Goal: Task Accomplishment & Management: Manage account settings

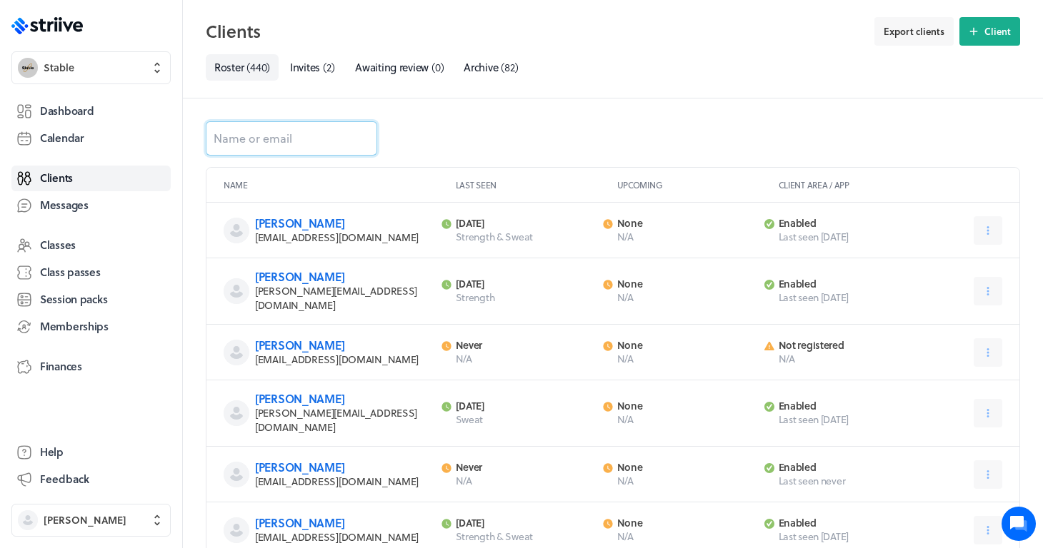
click at [262, 134] on input at bounding box center [291, 138] width 171 height 34
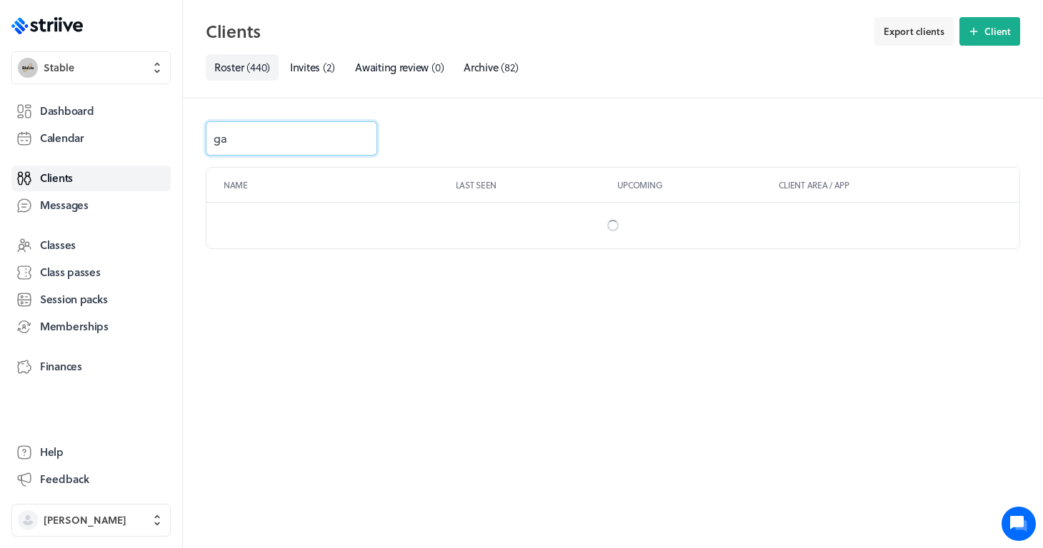
type input "gaz"
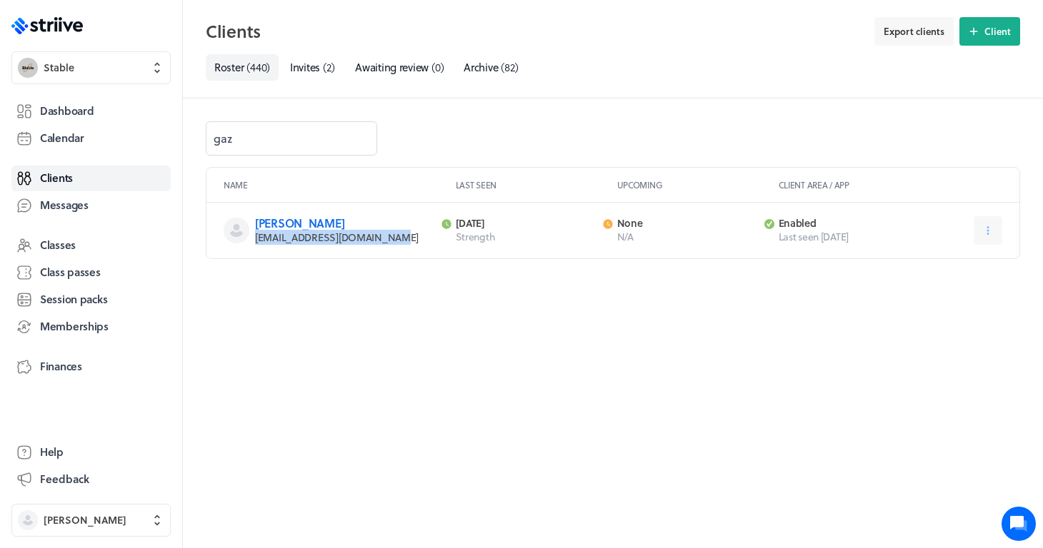
drag, startPoint x: 391, startPoint y: 240, endPoint x: 254, endPoint y: 241, distance: 137.1
click at [254, 241] on div "Gaz Wheldale [EMAIL_ADDRESS][DOMAIN_NAME] Last activity [DATE] Strength Next ac…" at bounding box center [612, 231] width 813 height 56
copy span "[EMAIL_ADDRESS][DOMAIN_NAME]"
click at [70, 181] on span "Clients" at bounding box center [56, 178] width 33 height 15
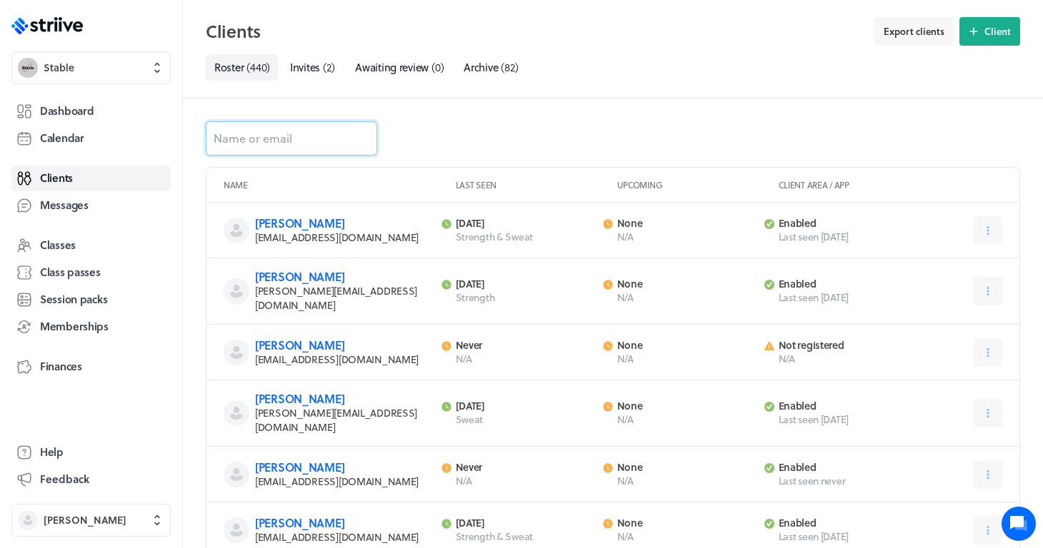
click at [246, 138] on input at bounding box center [291, 138] width 171 height 34
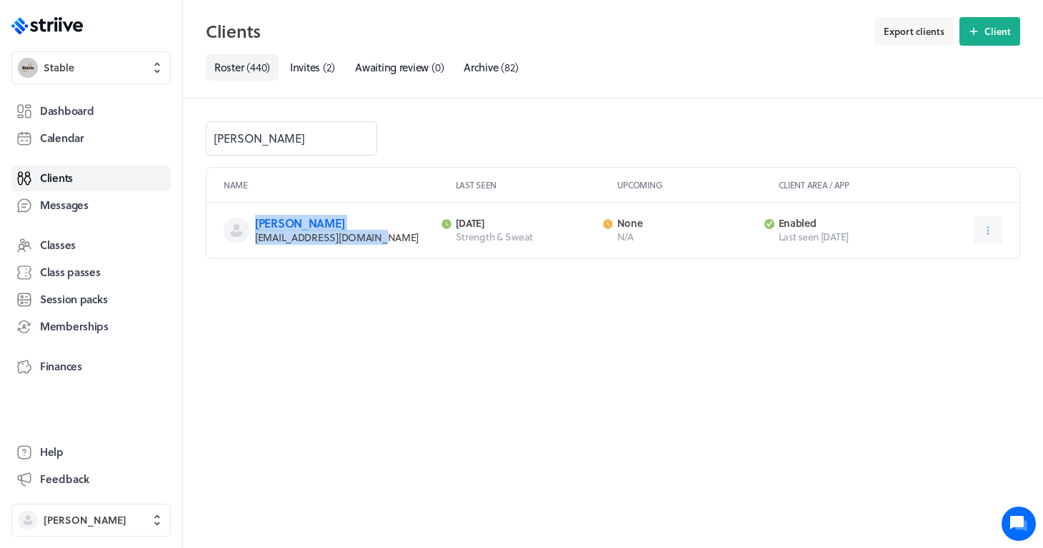
drag, startPoint x: 381, startPoint y: 242, endPoint x: 250, endPoint y: 239, distance: 130.7
click at [250, 239] on div "[PERSON_NAME] [EMAIL_ADDRESS][DOMAIN_NAME] Last activity [DATE] Strength & Swea…" at bounding box center [612, 231] width 813 height 56
click at [271, 279] on div "[PERSON_NAME] mi Name Last seen Upcoming Client area / App [PERSON_NAME] [EMAIL…" at bounding box center [613, 324] width 860 height 450
drag, startPoint x: 381, startPoint y: 236, endPoint x: 253, endPoint y: 244, distance: 128.1
click at [253, 244] on div "[PERSON_NAME] [EMAIL_ADDRESS][DOMAIN_NAME] Last activity [DATE] Strength & Swea…" at bounding box center [612, 231] width 813 height 56
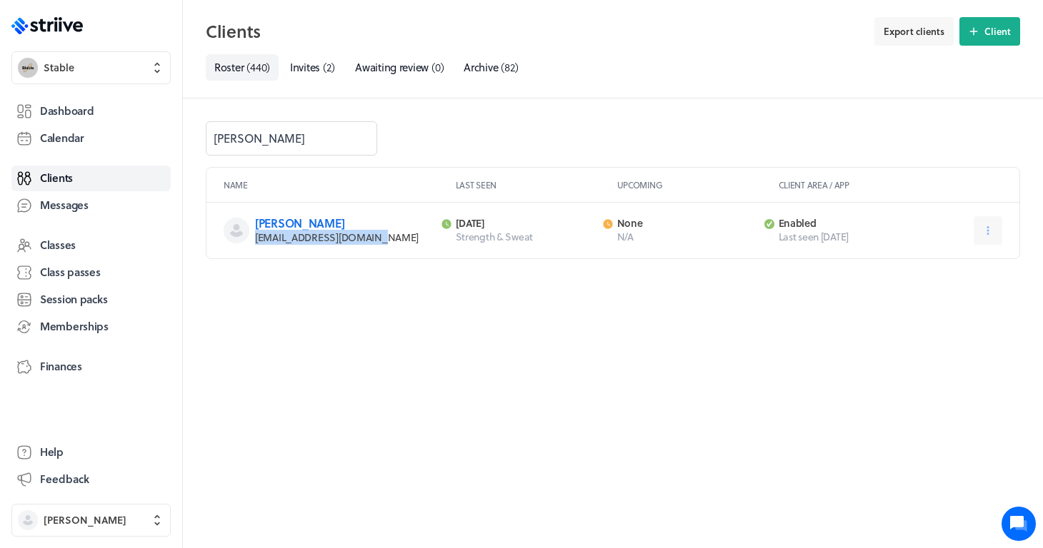
copy span "[EMAIL_ADDRESS][DOMAIN_NAME]"
click at [281, 141] on input "[PERSON_NAME]" at bounding box center [291, 138] width 171 height 34
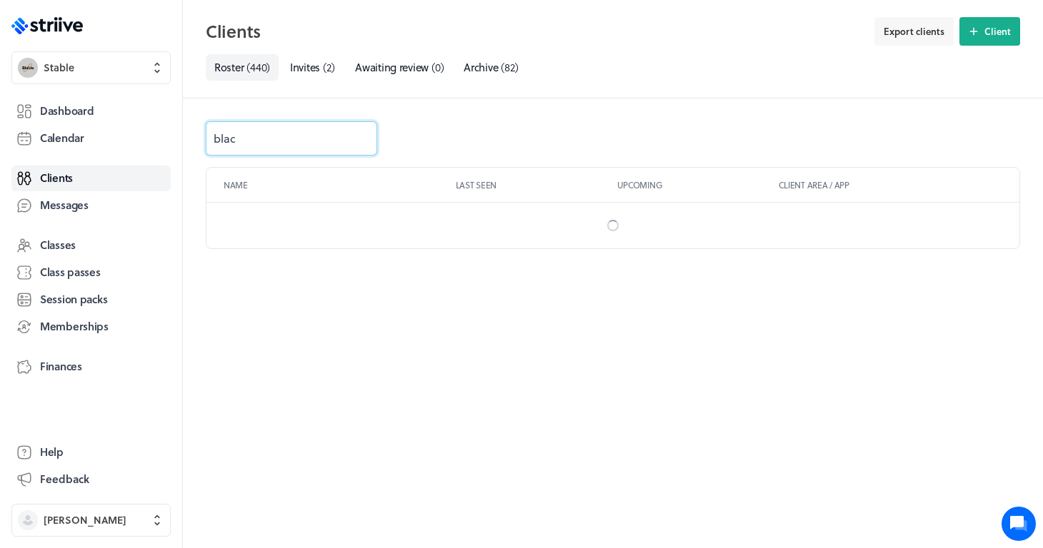
type input "black"
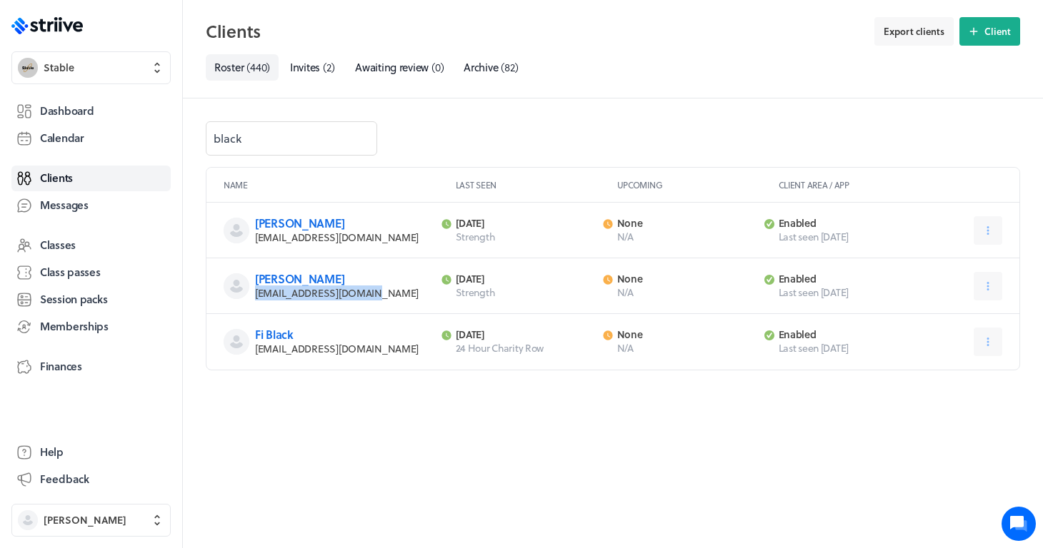
drag, startPoint x: 375, startPoint y: 295, endPoint x: 255, endPoint y: 296, distance: 120.0
click at [255, 296] on p "[EMAIL_ADDRESS][DOMAIN_NAME]" at bounding box center [344, 293] width 178 height 14
copy span "[EMAIL_ADDRESS][DOMAIN_NAME]"
click at [89, 141] on link "Calendar" at bounding box center [90, 139] width 159 height 26
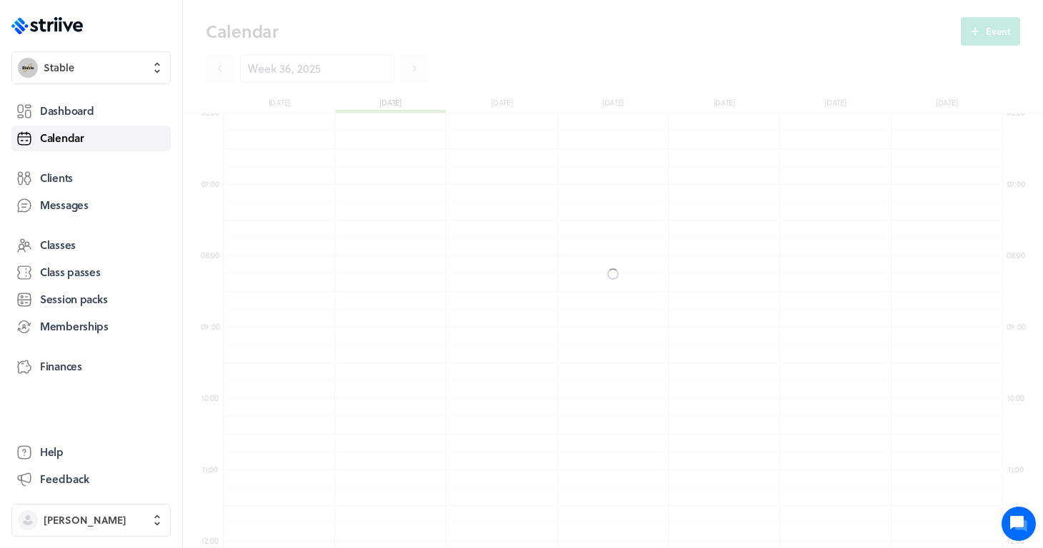
scroll to position [1714, 779]
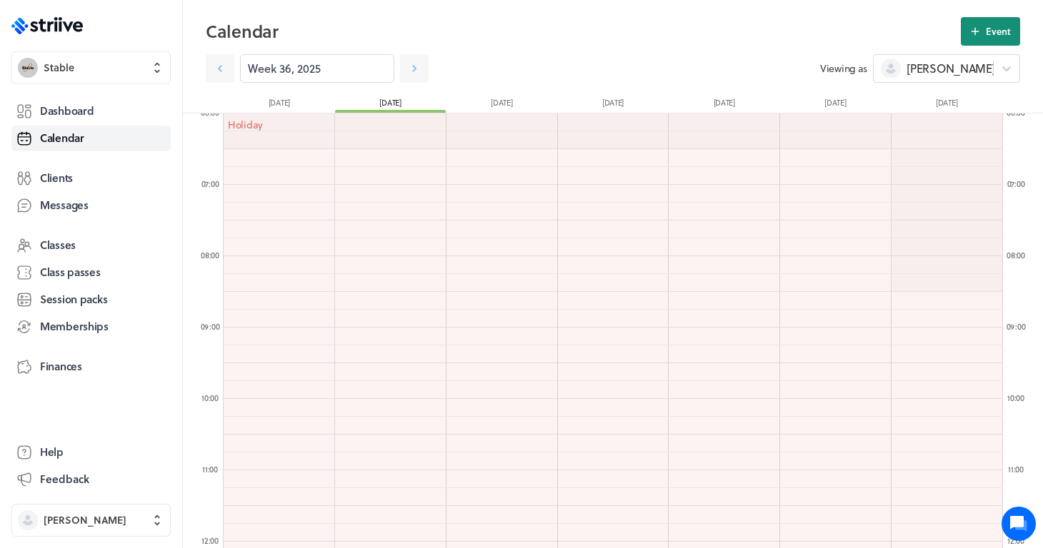
click at [988, 29] on span "Event" at bounding box center [998, 31] width 25 height 13
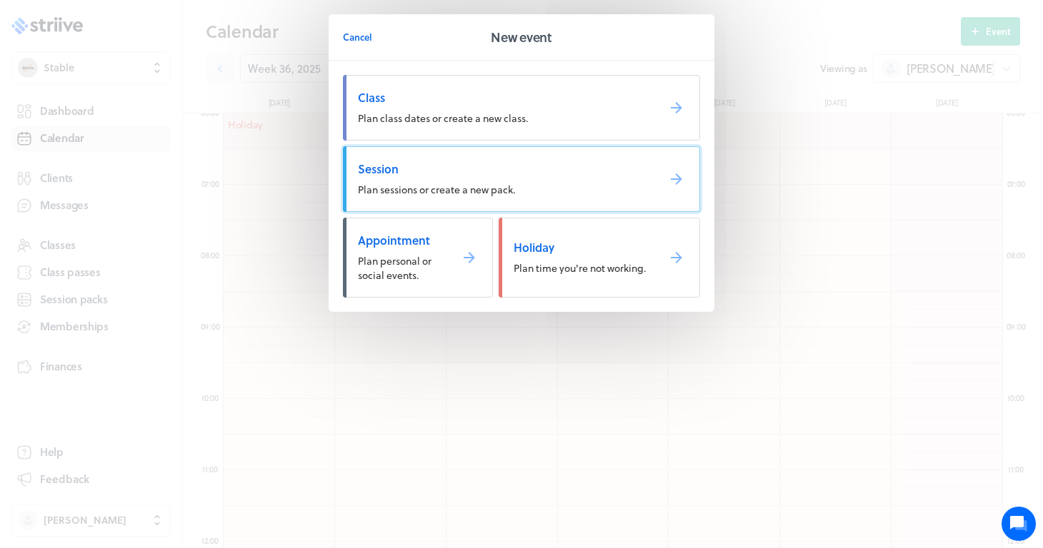
click at [544, 174] on span "Session" at bounding box center [502, 169] width 288 height 16
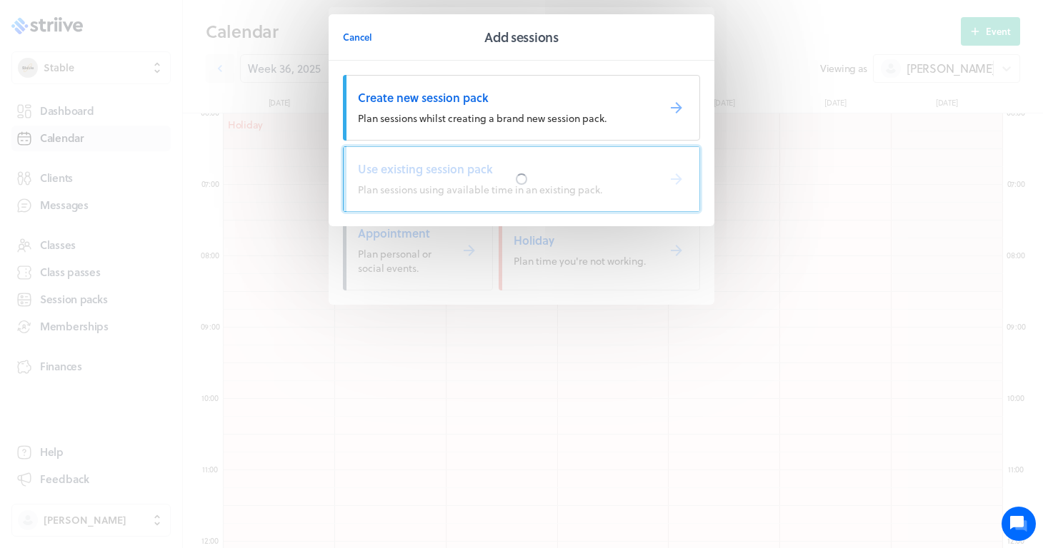
click at [495, 166] on div at bounding box center [522, 179] width 356 height 64
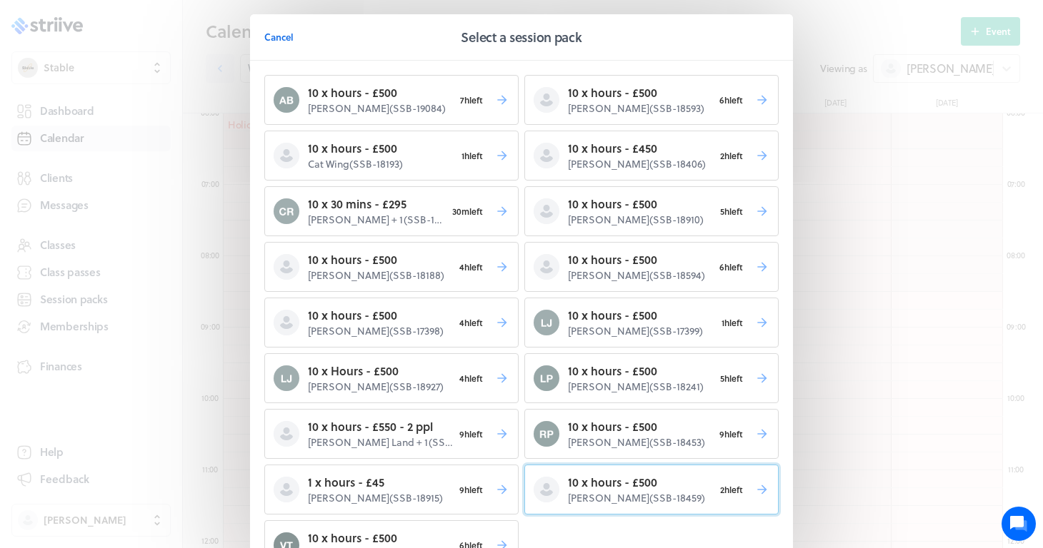
click at [596, 486] on p "10 x hours - £500" at bounding box center [641, 482] width 146 height 17
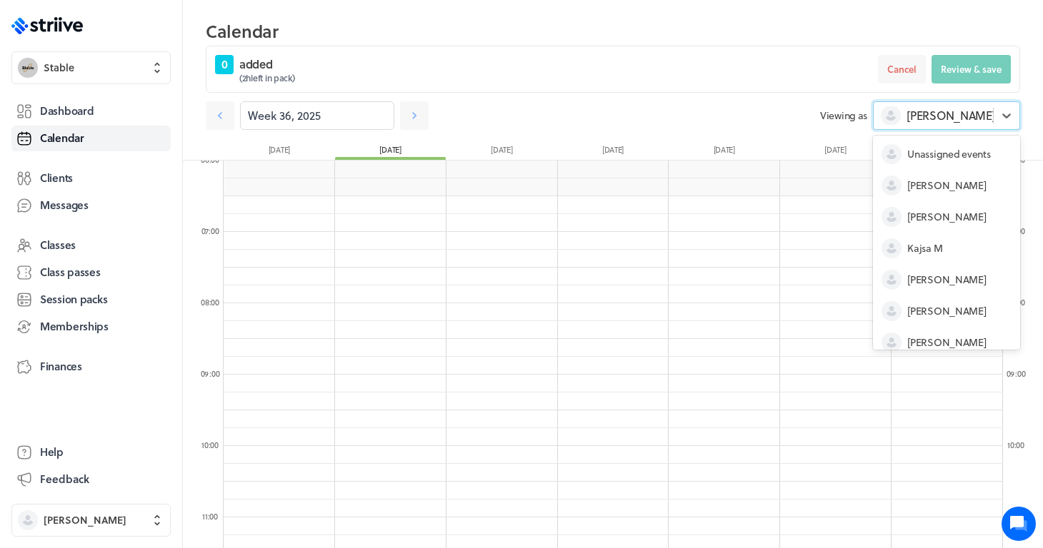
click at [933, 118] on span "[PERSON_NAME]" at bounding box center [950, 116] width 89 height 16
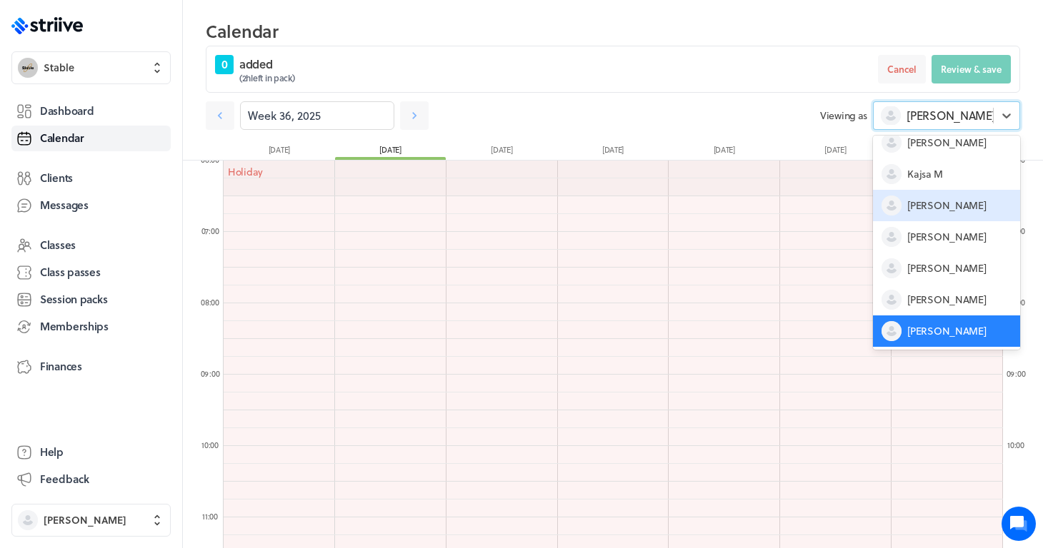
click at [927, 201] on span "[PERSON_NAME]" at bounding box center [946, 206] width 79 height 14
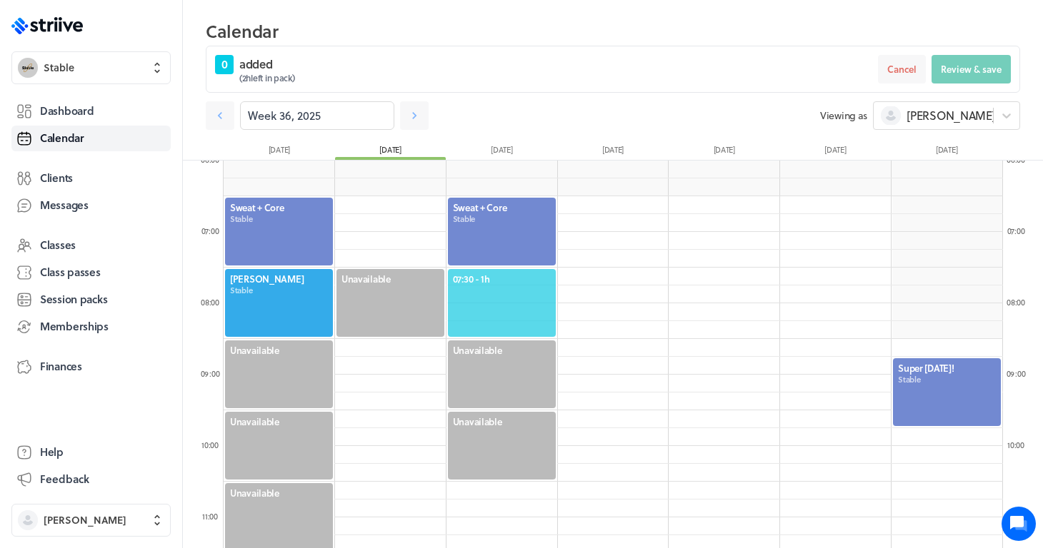
click at [505, 275] on span "07:30 - 1h" at bounding box center [502, 279] width 98 height 13
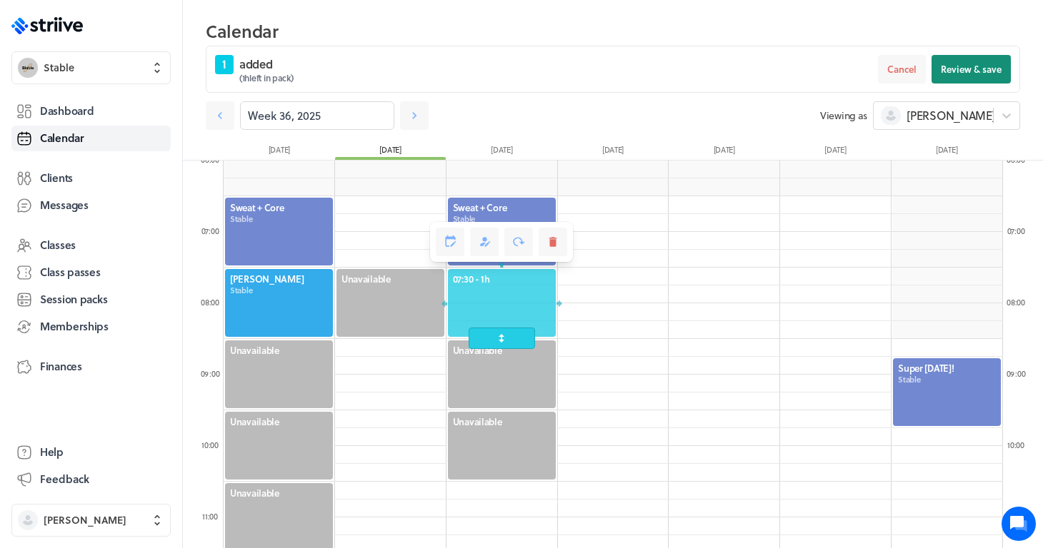
click at [975, 70] on span "Review & save" at bounding box center [971, 69] width 61 height 13
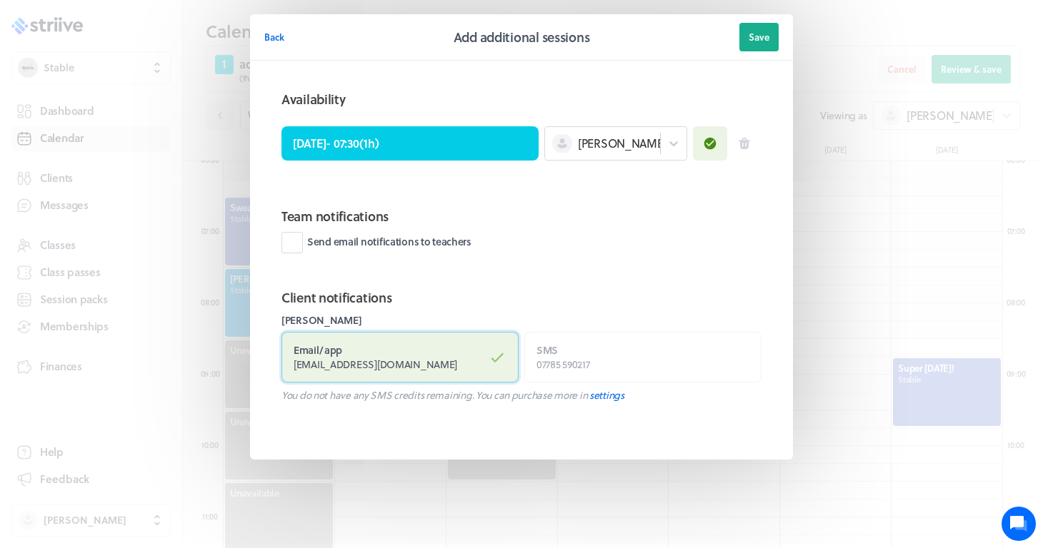
click at [452, 361] on label "Email / app [EMAIL_ADDRESS][DOMAIN_NAME]" at bounding box center [399, 357] width 237 height 51
click at [0, 0] on input "Email / app [EMAIL_ADDRESS][DOMAIN_NAME]" at bounding box center [0, 0] width 0 height 0
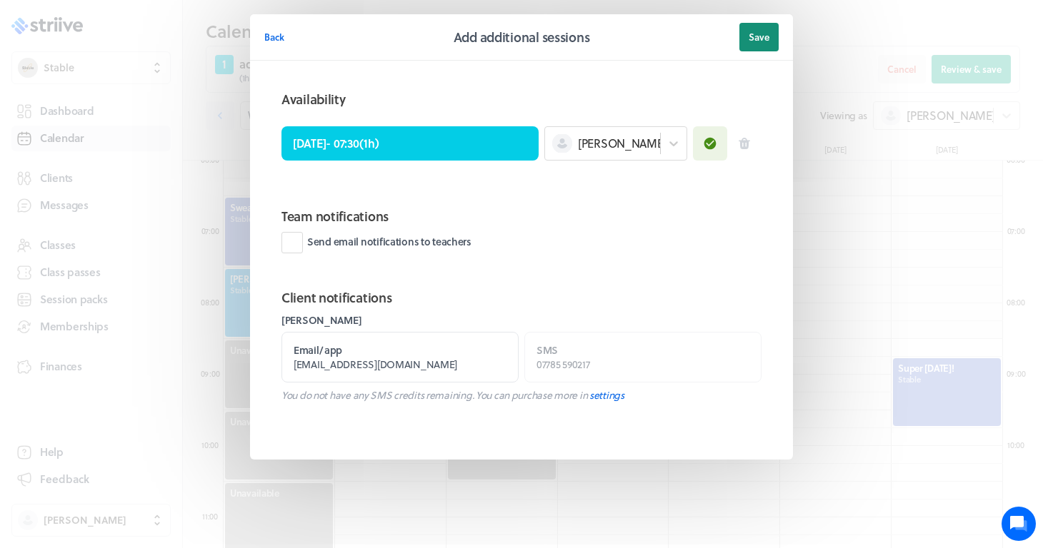
click at [766, 39] on span "Save" at bounding box center [758, 37] width 21 height 13
